Goal: Find specific page/section: Find specific page/section

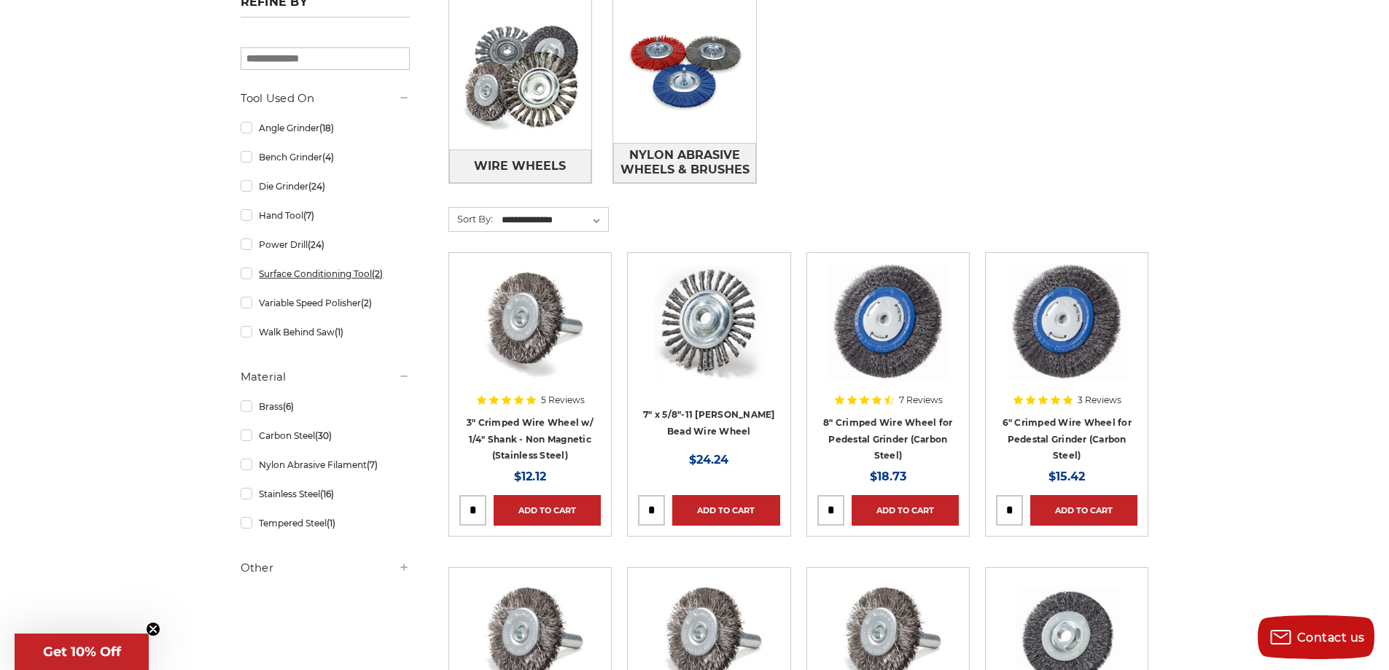
scroll to position [510, 0]
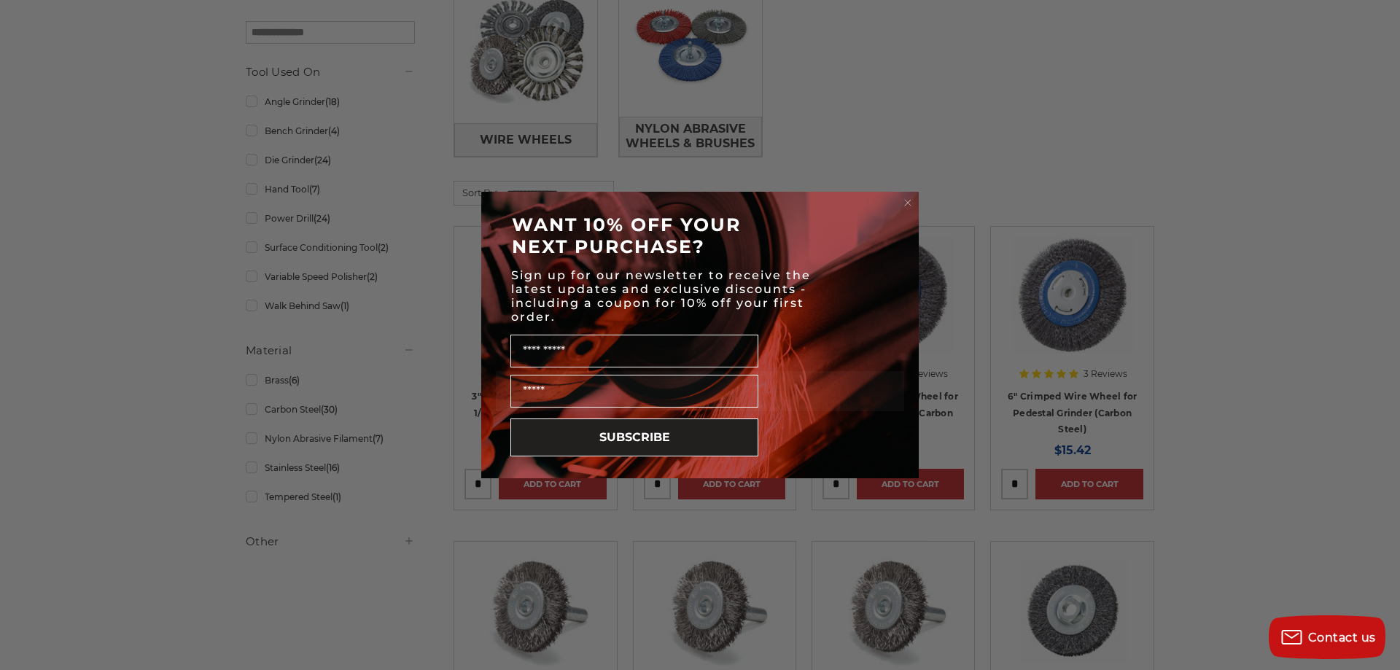
click at [302, 410] on div "Close dialog WANT 10% OFF YOUR NEXT PURCHASE? Sign up for our newsletter to rec…" at bounding box center [700, 335] width 1400 height 670
click at [906, 200] on circle "Close dialog" at bounding box center [908, 203] width 14 height 14
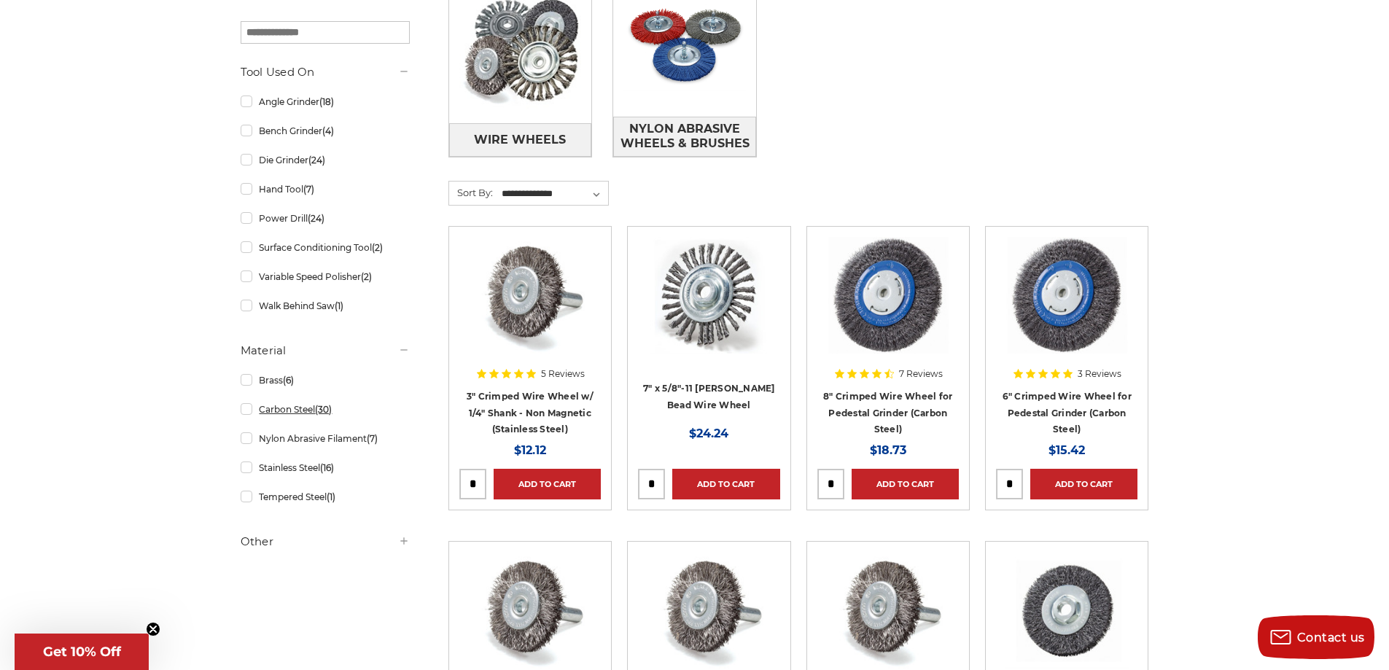
click at [284, 406] on link "Carbon Steel (30)" at bounding box center [325, 410] width 169 height 26
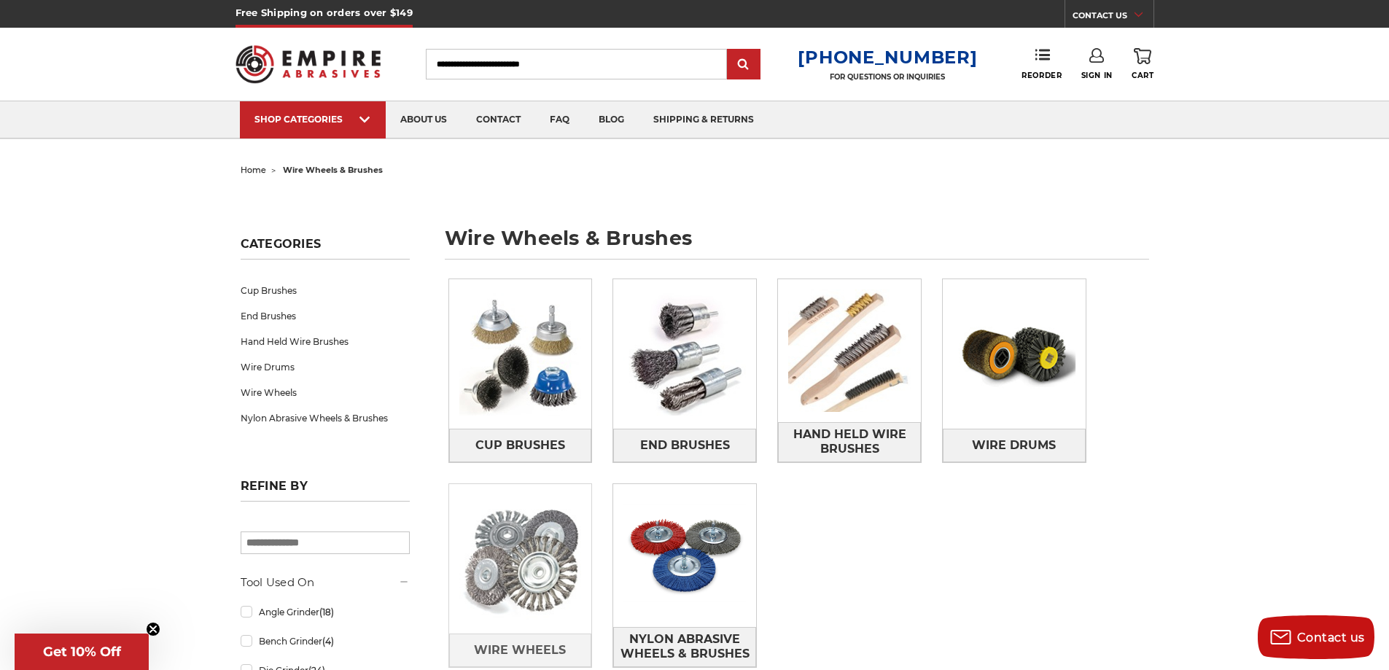
click at [554, 582] on img at bounding box center [520, 559] width 143 height 143
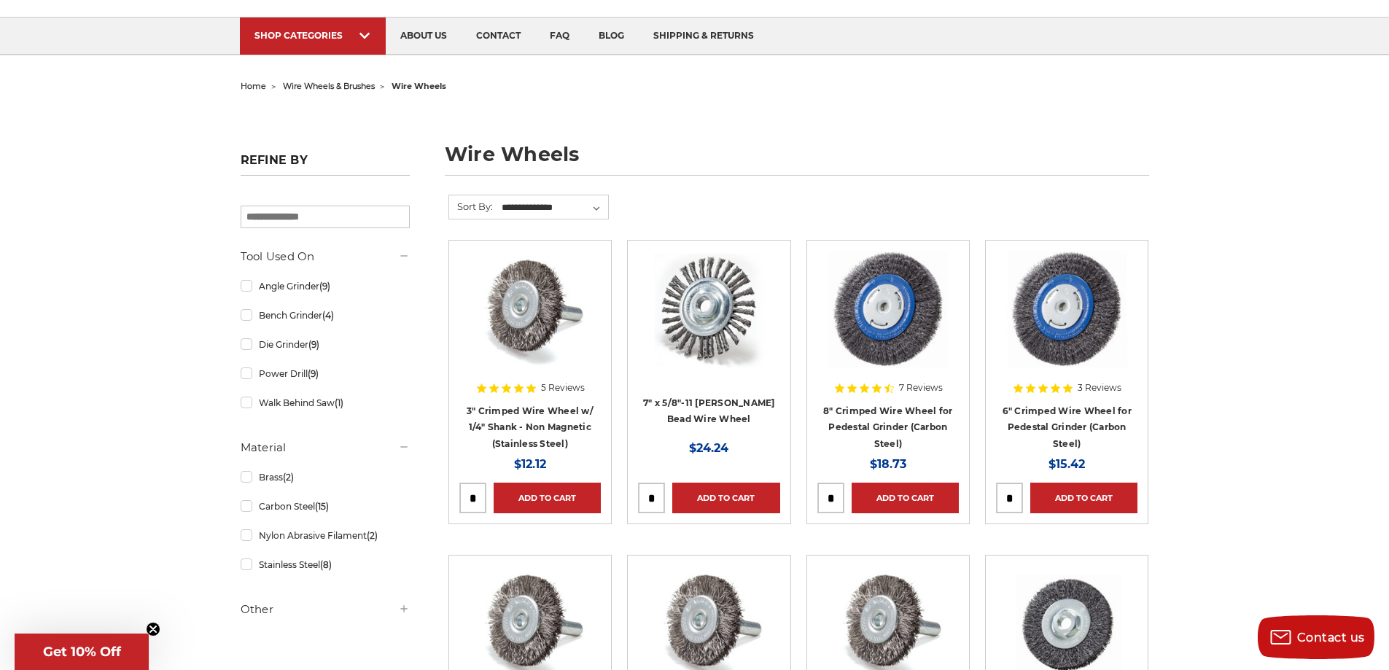
scroll to position [146, 0]
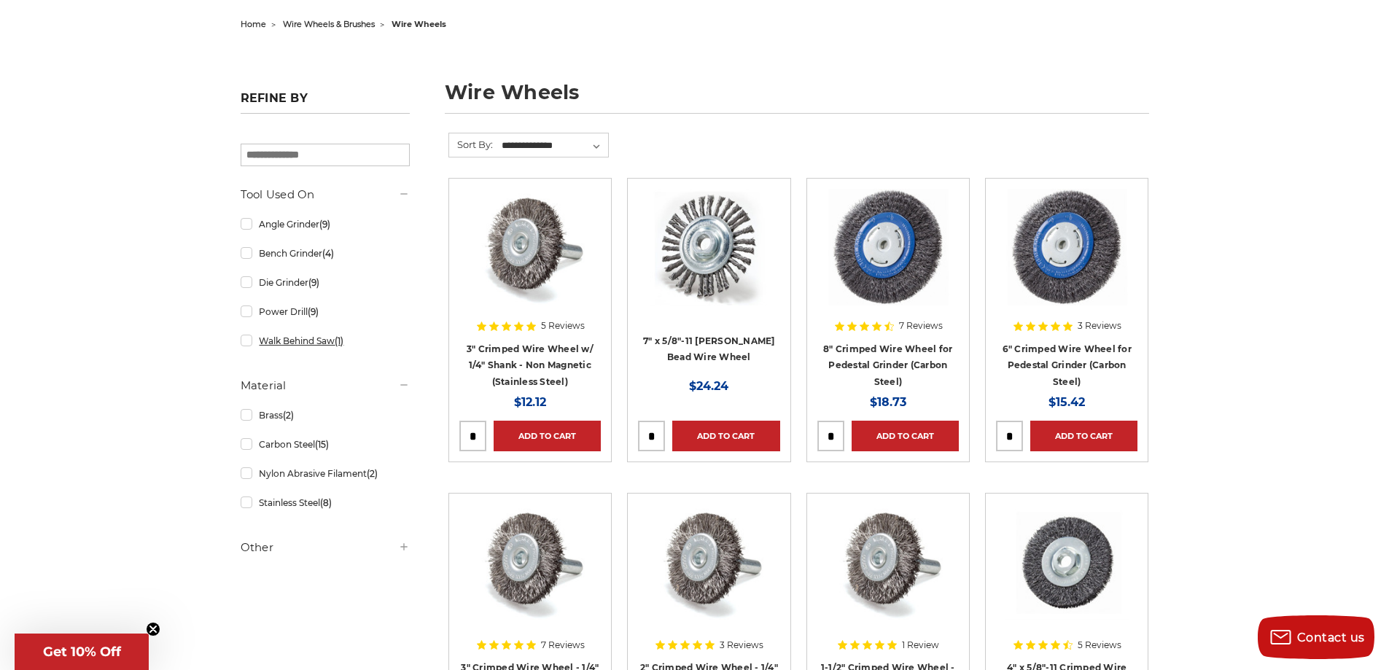
click at [241, 341] on link "Walk Behind Saw (1)" at bounding box center [325, 341] width 169 height 26
